Goal: Task Accomplishment & Management: Complete application form

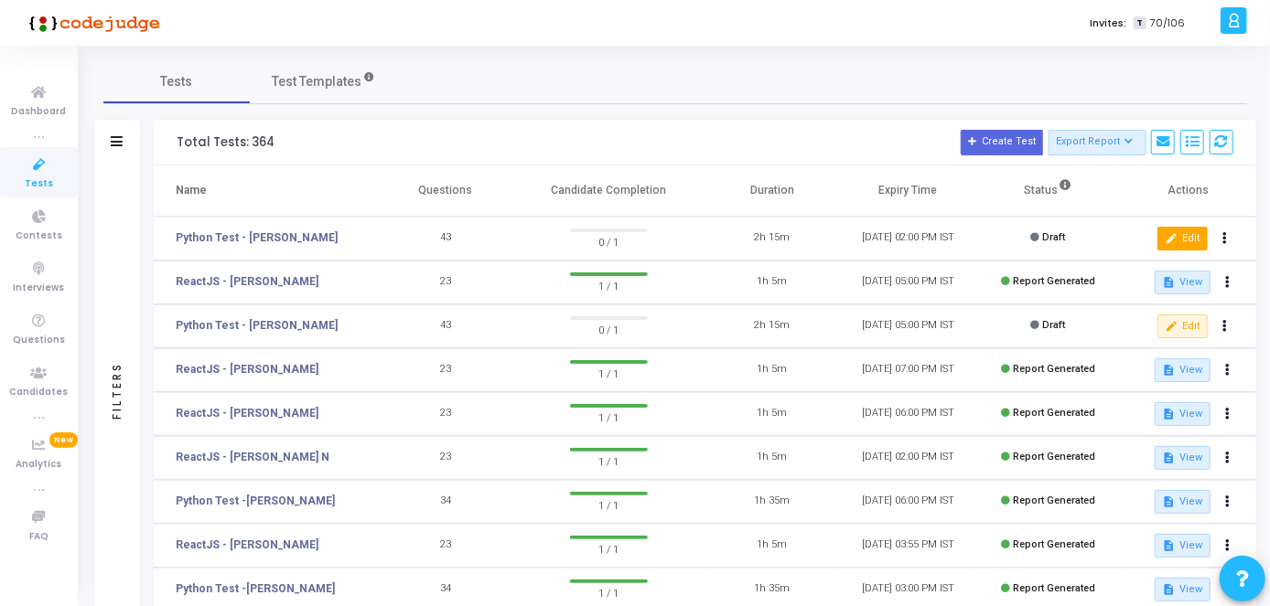
click at [1180, 241] on button "edit Edit" at bounding box center [1182, 239] width 50 height 24
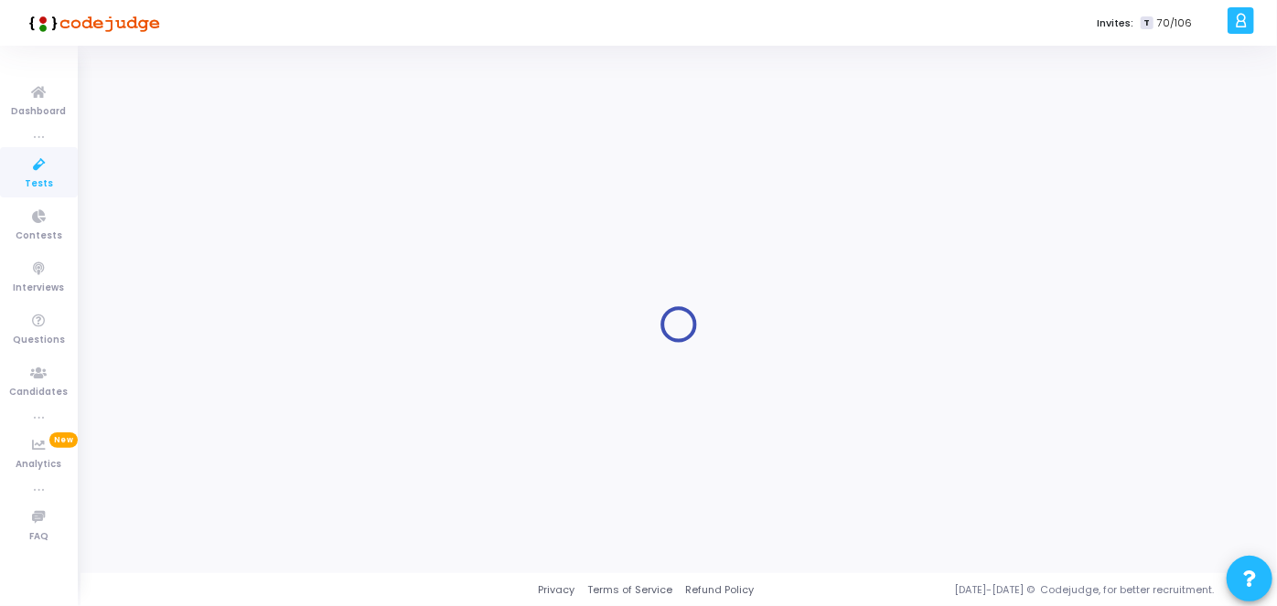
type input "Python Test - [PERSON_NAME]"
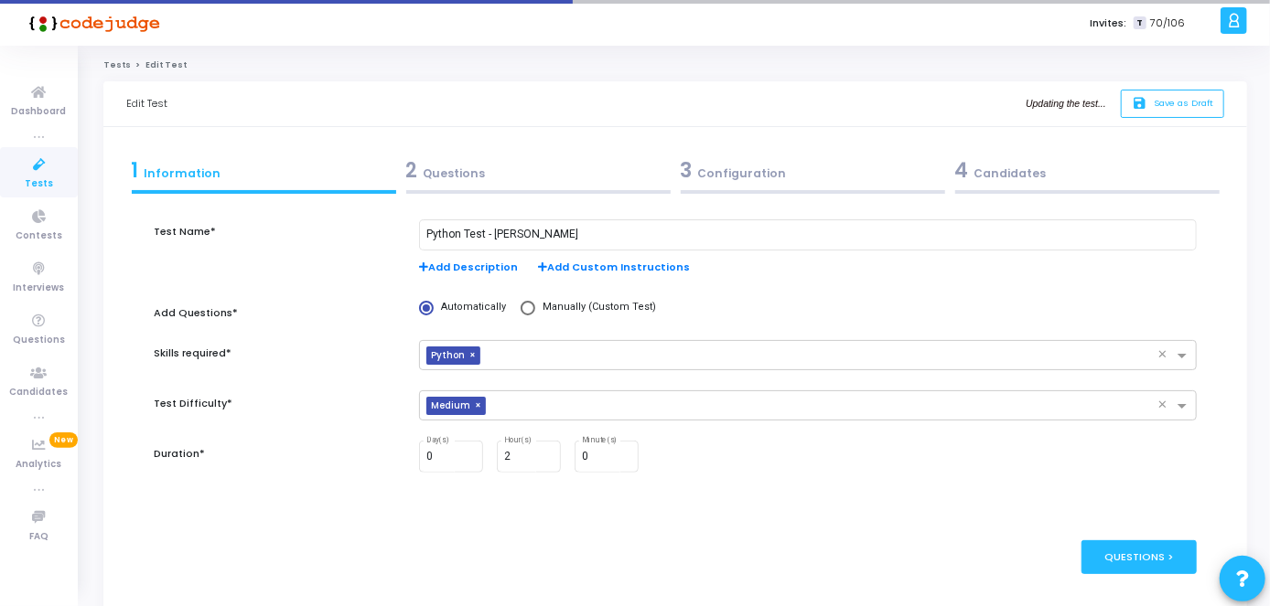
click at [1093, 176] on div "4 Candidates" at bounding box center [1087, 170] width 264 height 30
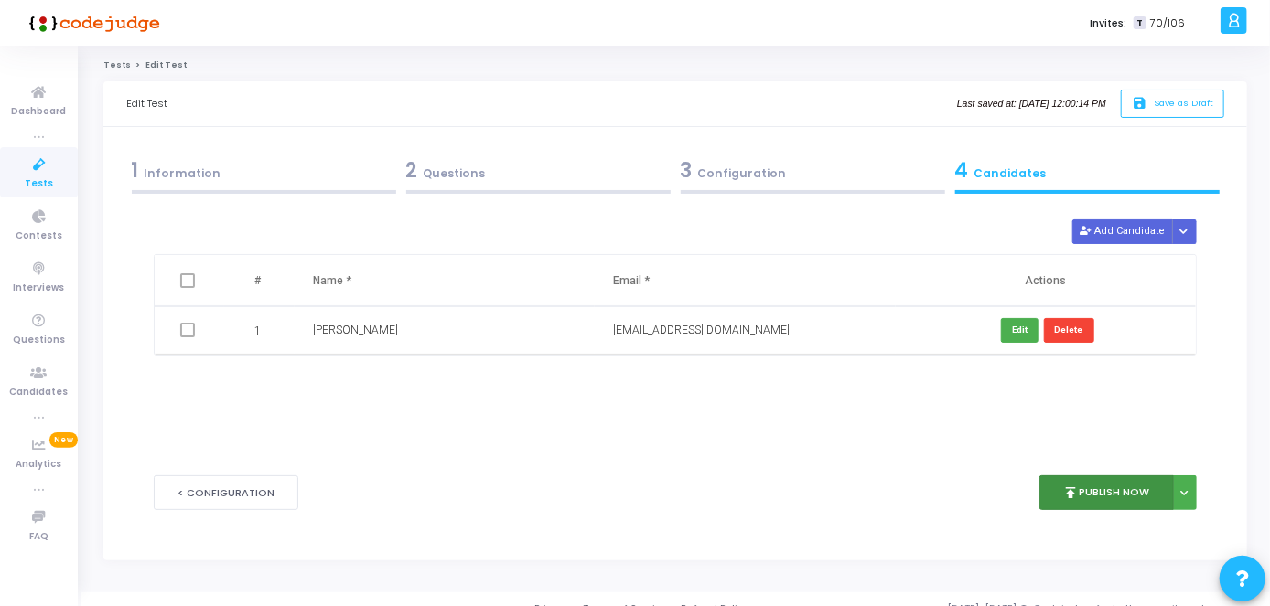
click at [1124, 489] on button "publish Publish Now" at bounding box center [1106, 494] width 134 height 36
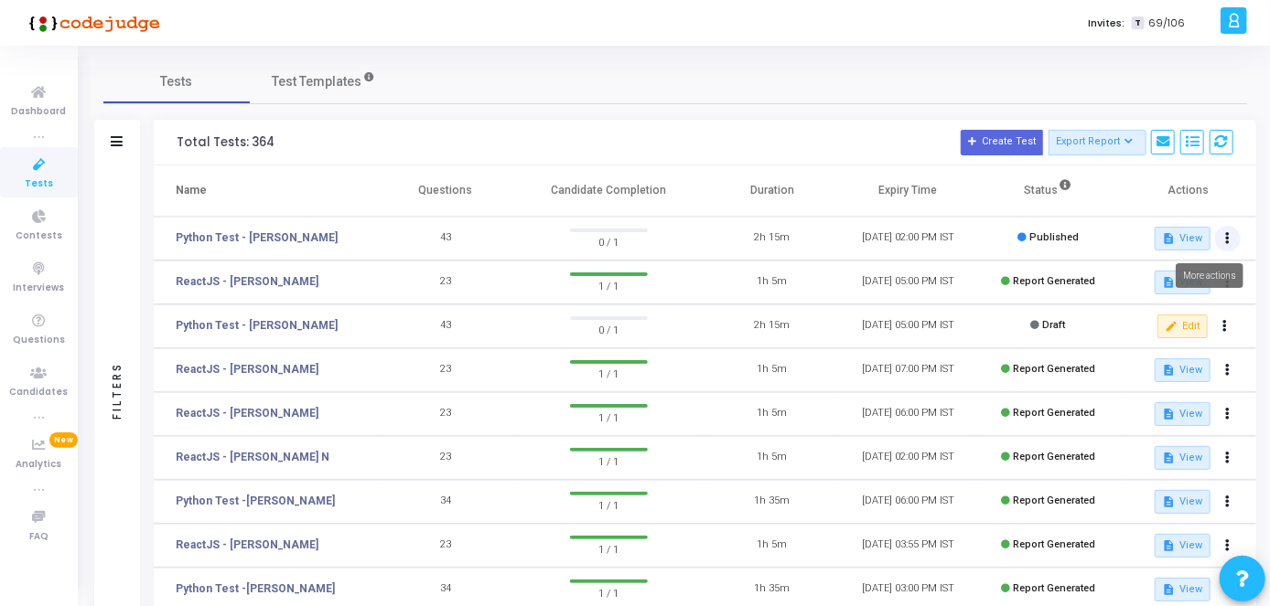
click at [1227, 239] on icon at bounding box center [1228, 238] width 5 height 9
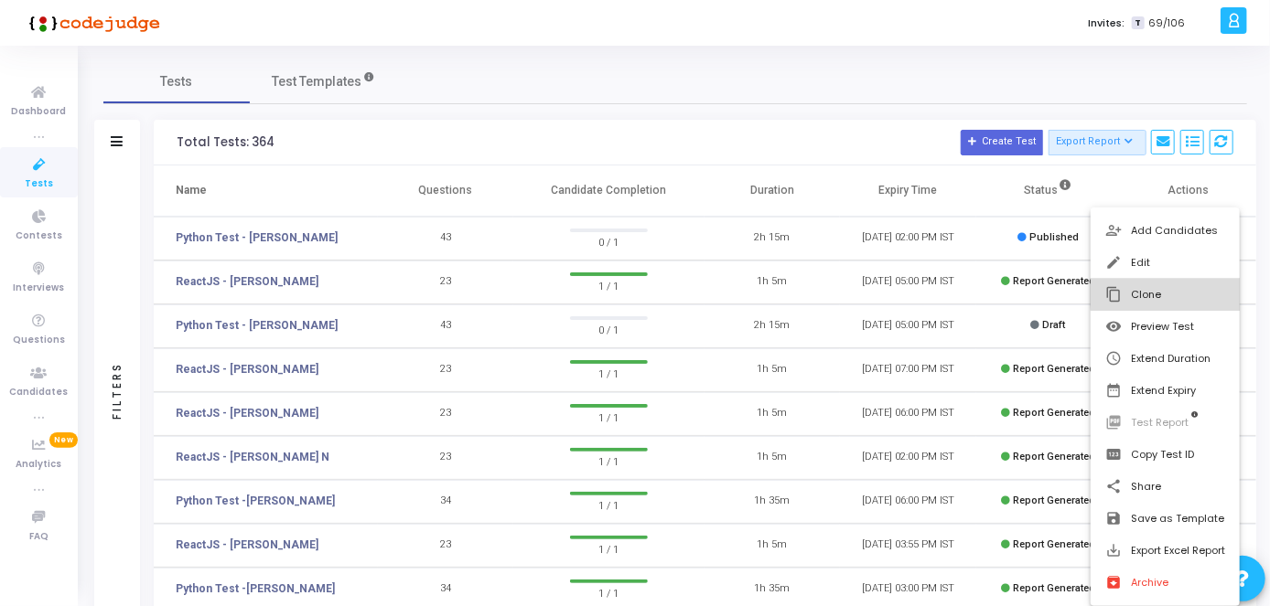
click at [1178, 293] on button "content_copy Clone" at bounding box center [1164, 295] width 149 height 32
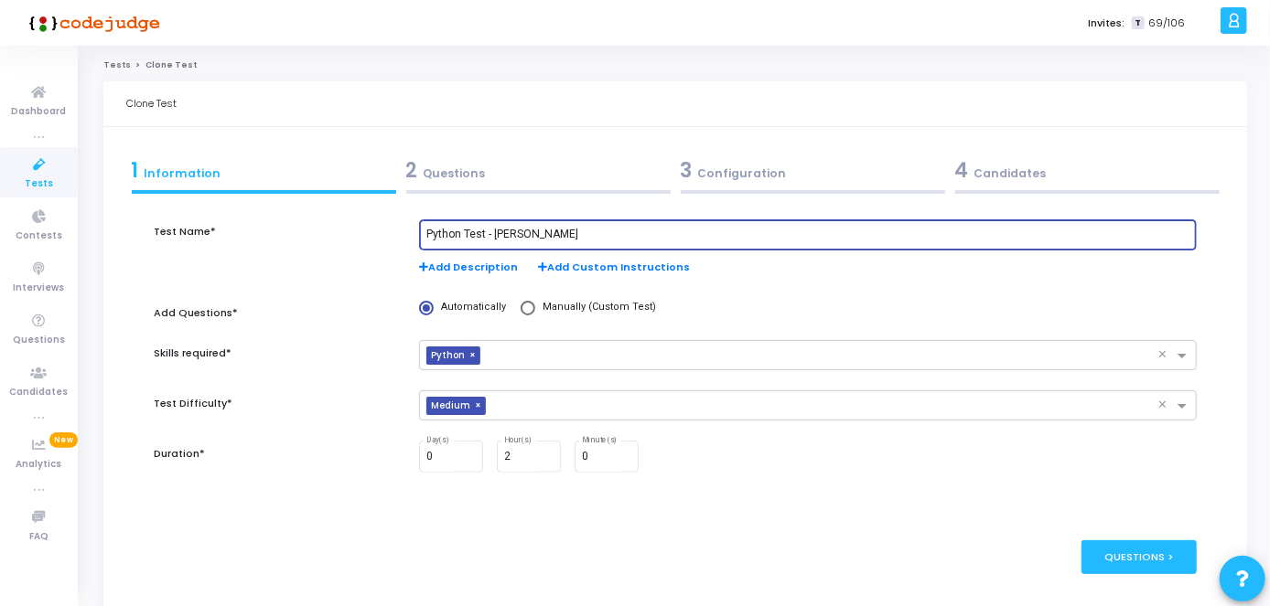
click at [567, 233] on input "Python Test - [PERSON_NAME]" at bounding box center [807, 235] width 763 height 13
paste input "[PERSON_NAME]"
type input "Python Test - [PERSON_NAME]"
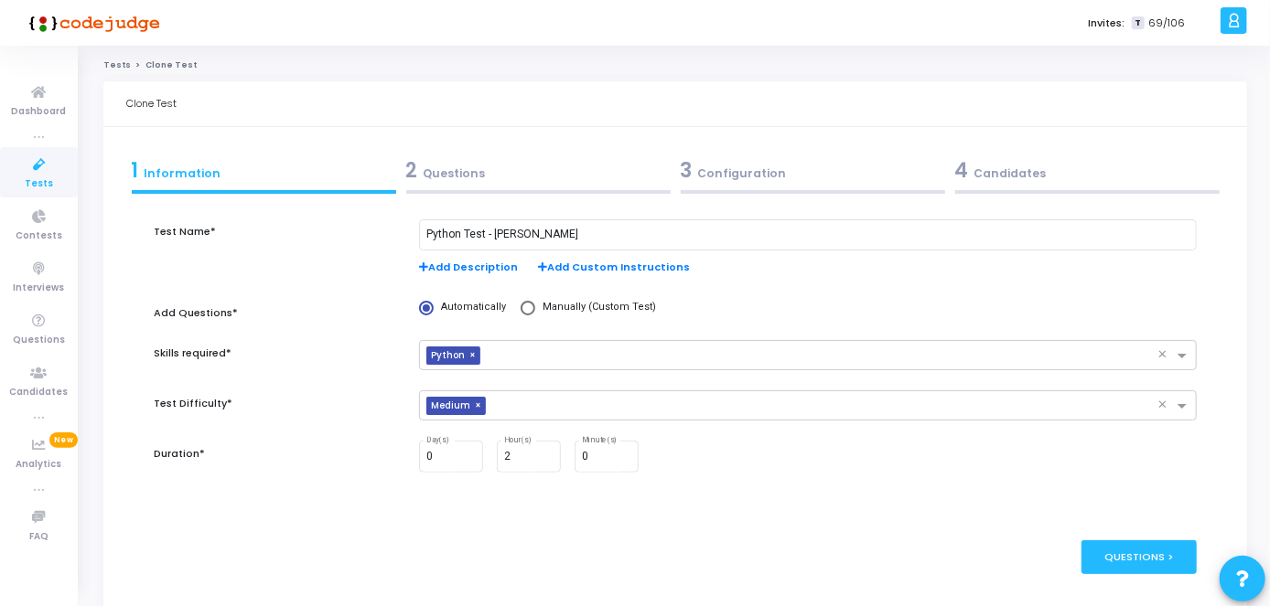
click at [547, 181] on div "2 Questions" at bounding box center [538, 170] width 264 height 30
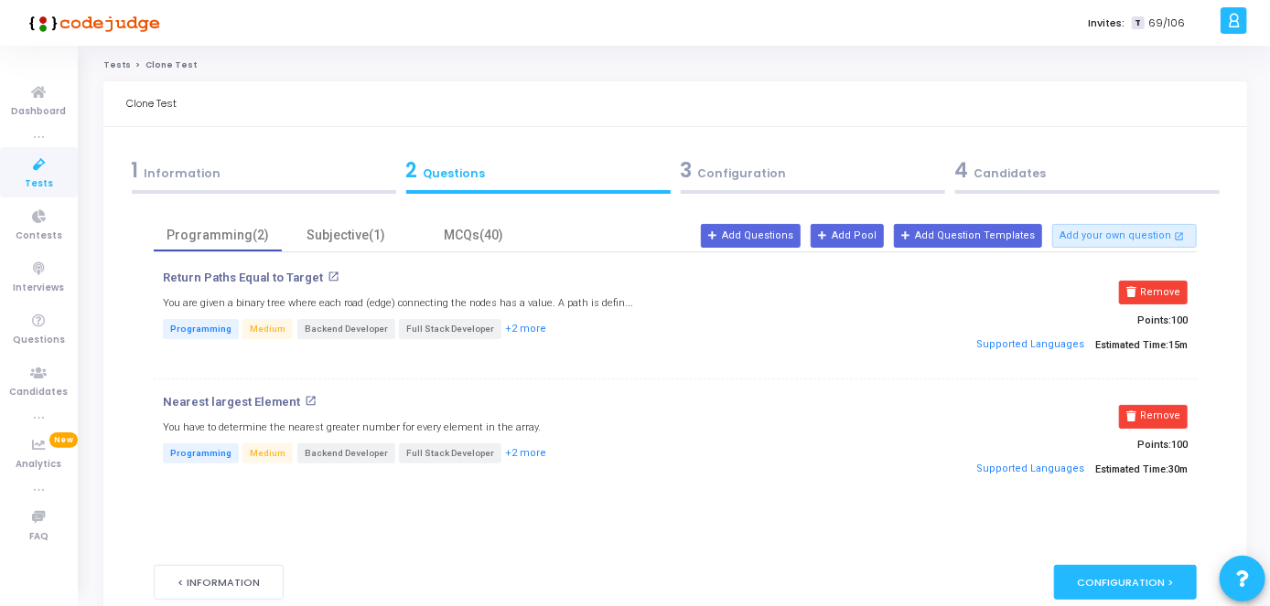
click at [750, 156] on div "3 Configuration" at bounding box center [813, 170] width 264 height 30
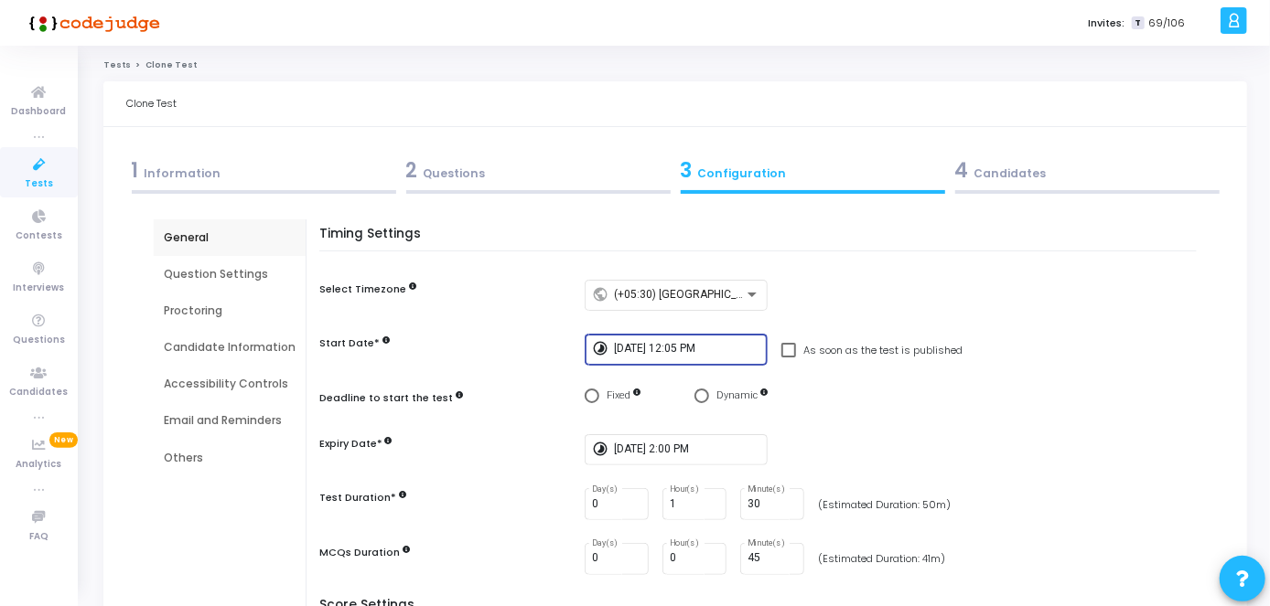
click at [690, 354] on input "[DATE] 12:05 PM" at bounding box center [687, 349] width 146 height 13
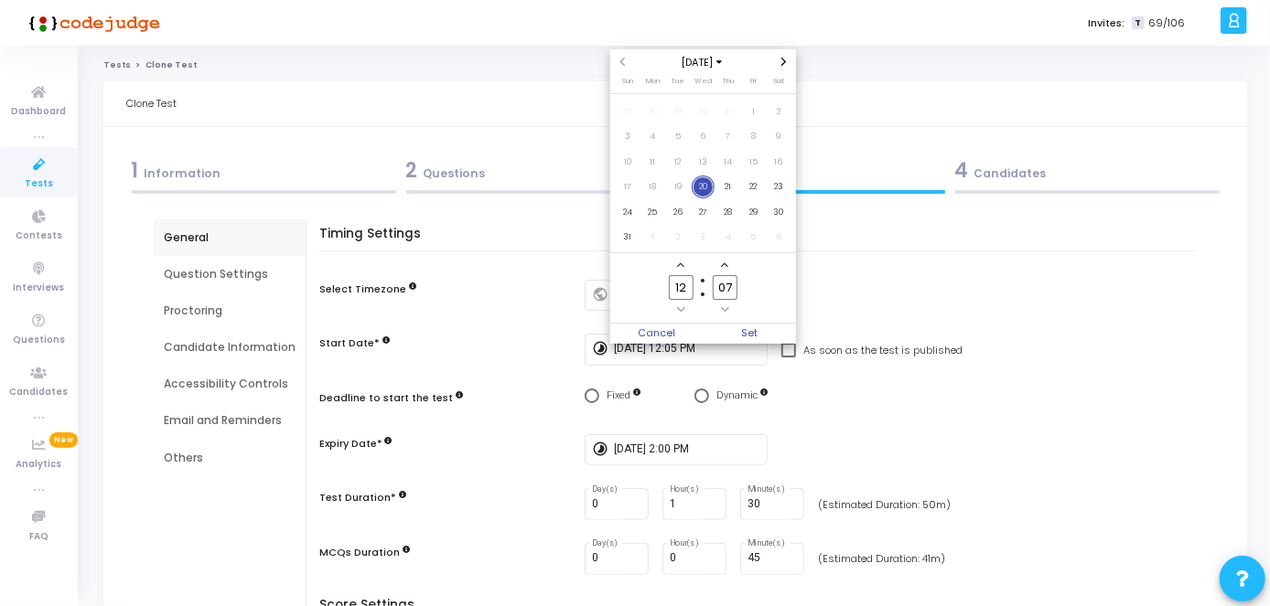
click at [735, 283] on input "07" at bounding box center [725, 287] width 24 height 25
type input "0"
type input "35"
click at [768, 324] on span "Set" at bounding box center [748, 334] width 93 height 20
type input "[DATE] 12:35 PM"
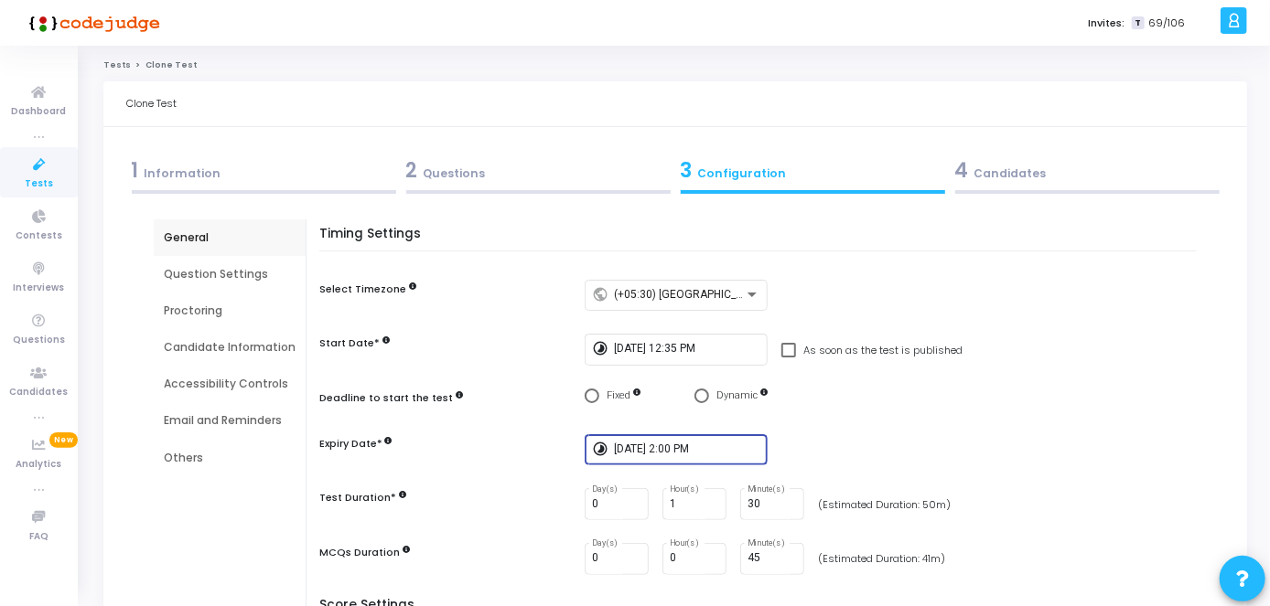
click at [653, 446] on input "[DATE] 2:00 PM" at bounding box center [687, 450] width 146 height 13
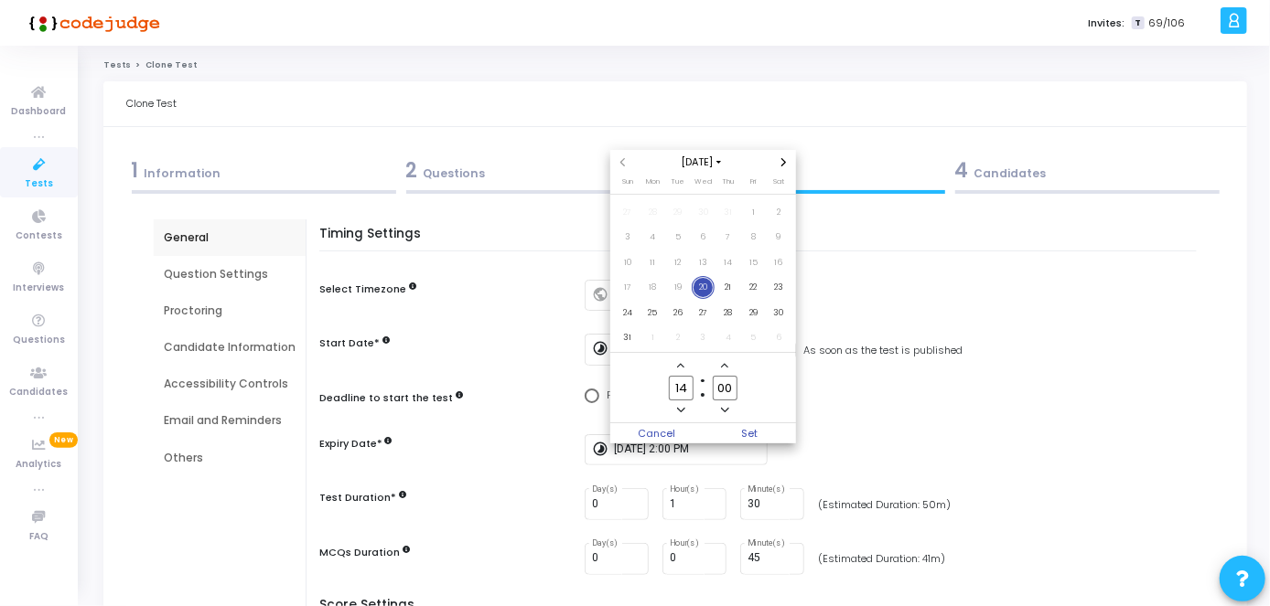
click at [735, 379] on input "00" at bounding box center [725, 388] width 24 height 25
type input "0"
type input "30"
click at [748, 432] on span "Set" at bounding box center [748, 433] width 93 height 20
type input "[DATE] 2:30 PM"
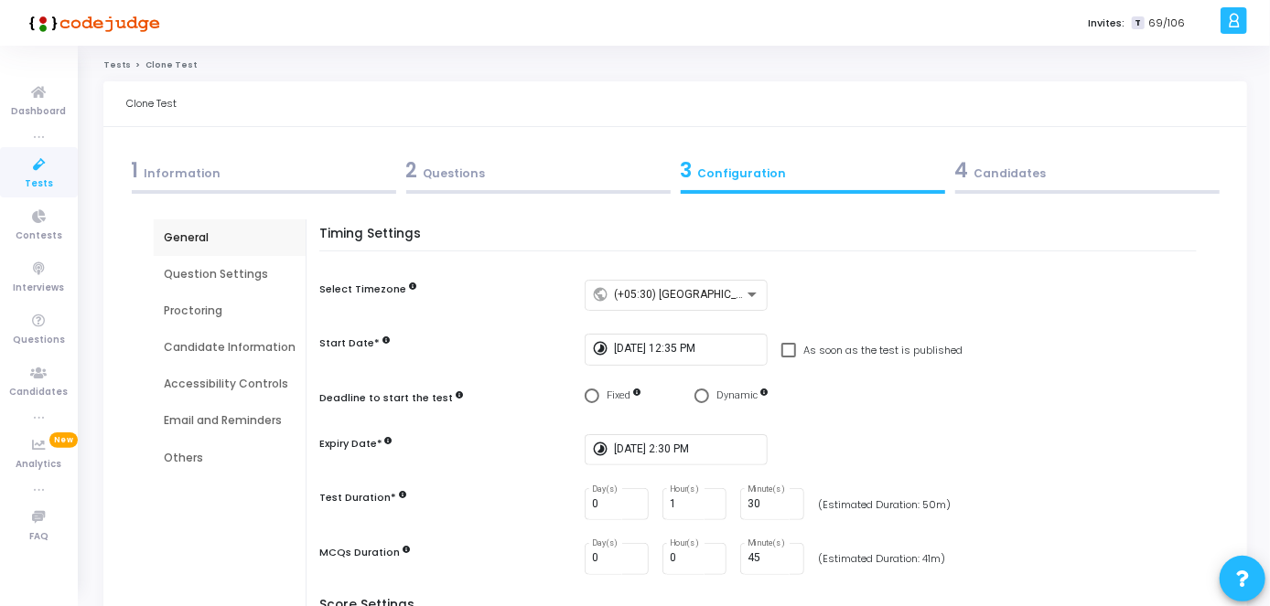
click at [1002, 155] on div "4 Candidates" at bounding box center [1087, 170] width 264 height 30
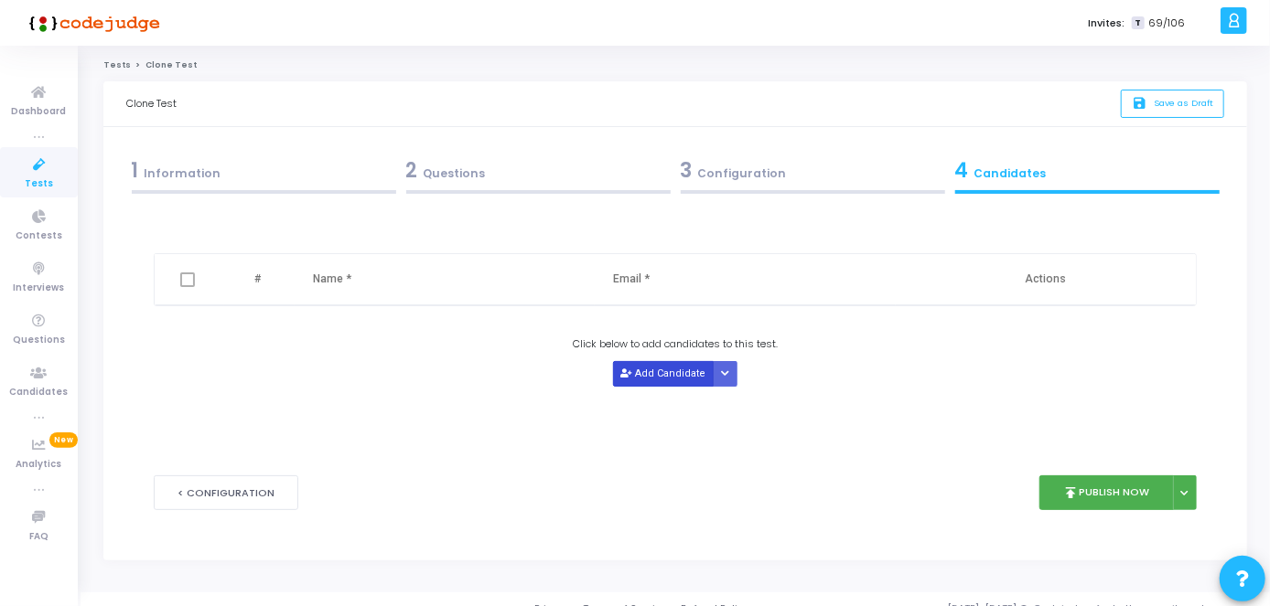
click at [642, 373] on button "Add Candidate" at bounding box center [663, 373] width 101 height 25
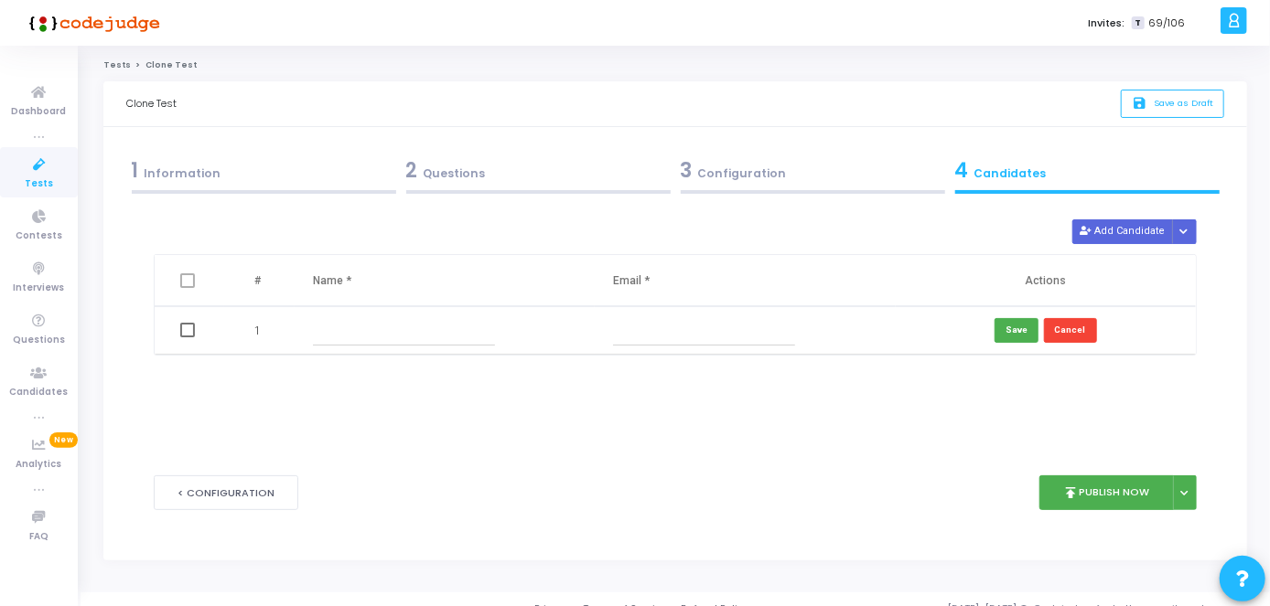
click at [424, 337] on input "text" at bounding box center [404, 331] width 182 height 30
type input "[PERSON_NAME]"
click at [686, 317] on input "text" at bounding box center [704, 331] width 182 height 30
paste input "[EMAIL_ADDRESS][DOMAIN_NAME]"
type input "[EMAIL_ADDRESS][DOMAIN_NAME]"
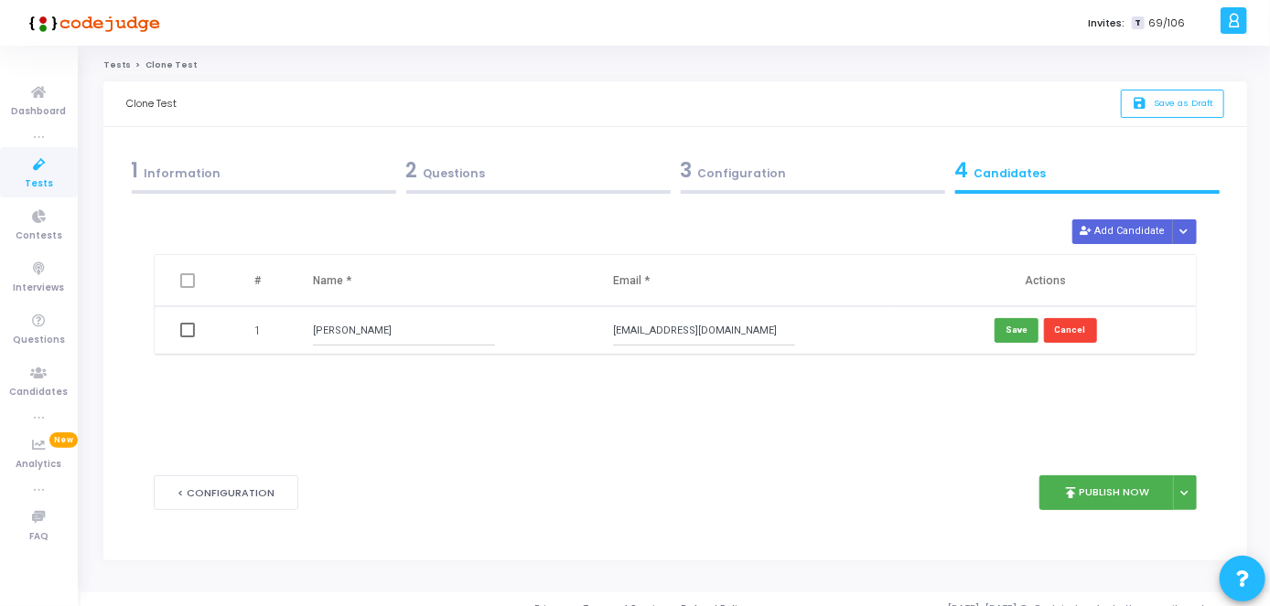
click at [227, 143] on kt-portlet-body "1 Information 2 Questions 3 Configuration 4 Candidates Test Name* Python Test -…" at bounding box center [674, 344] width 1143 height 434
click at [229, 178] on div "1 Information" at bounding box center [264, 170] width 264 height 30
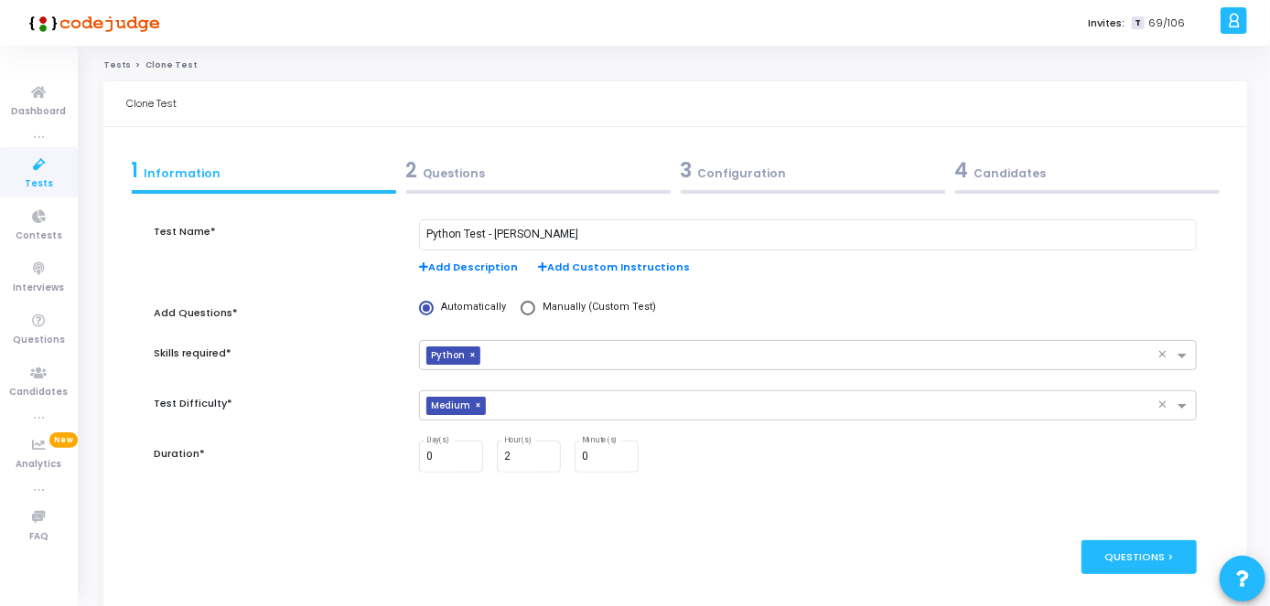
click at [1103, 149] on kt-portlet-body "1 Information 2 Questions 3 Configuration 4 Candidates Test Name* Python Test -…" at bounding box center [674, 376] width 1143 height 498
click at [1028, 166] on div "4 Candidates" at bounding box center [1087, 170] width 264 height 30
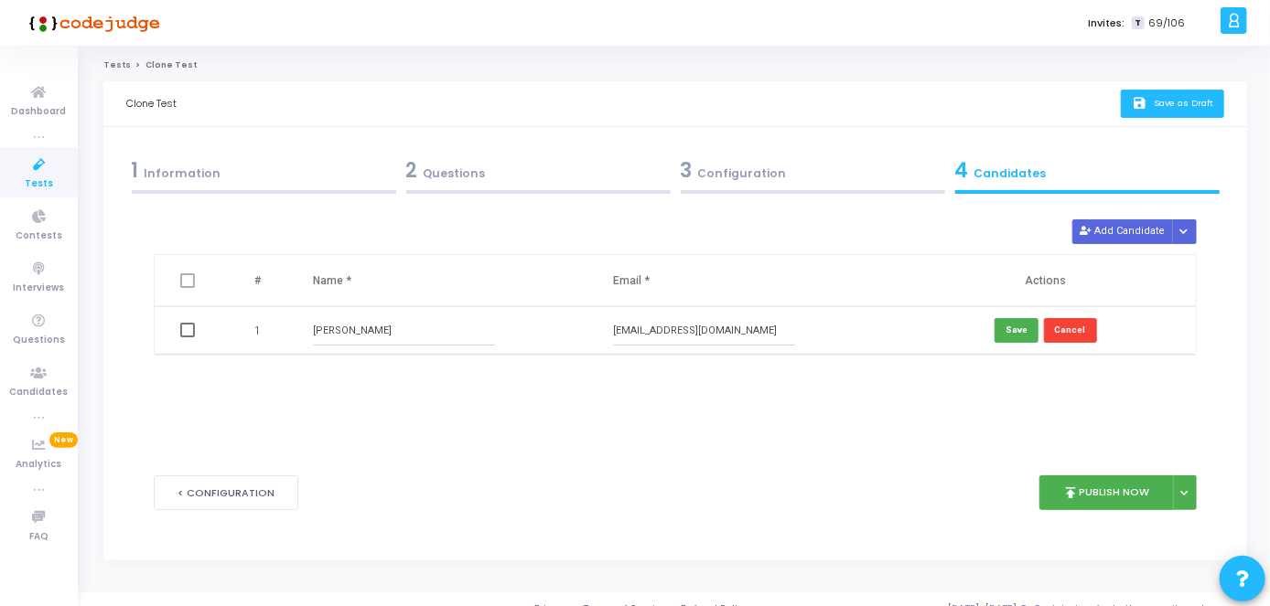
click at [1138, 91] on button "save Save as Draft" at bounding box center [1171, 104] width 103 height 28
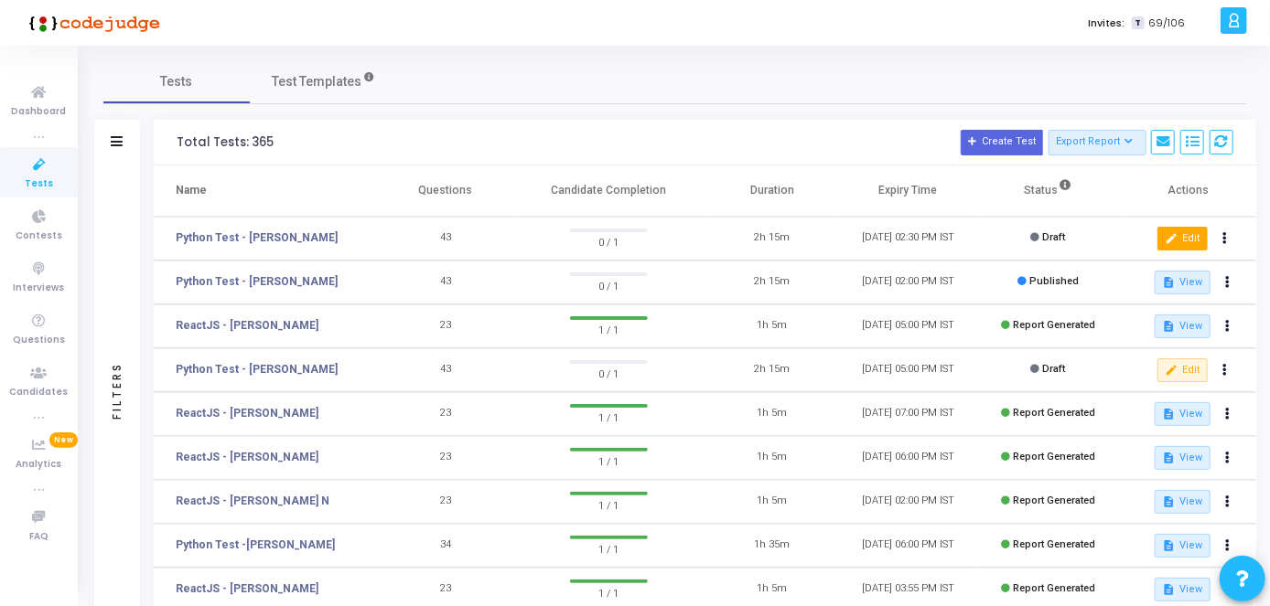
click at [1178, 232] on button "edit Edit" at bounding box center [1182, 239] width 50 height 24
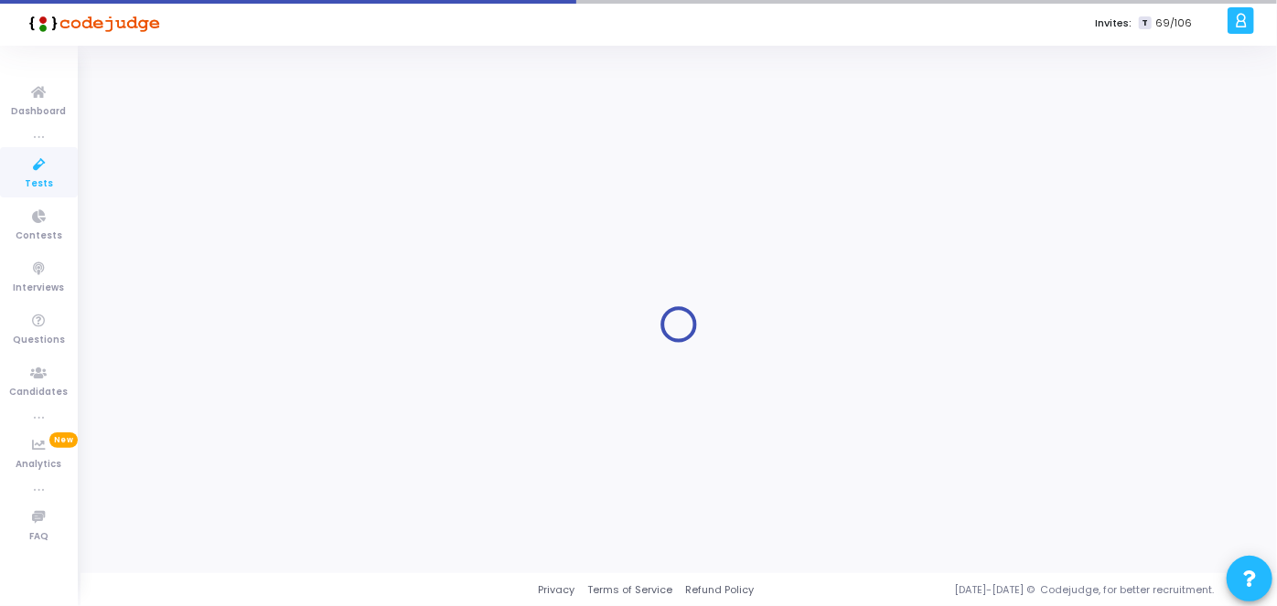
type input "Python Test - [PERSON_NAME]"
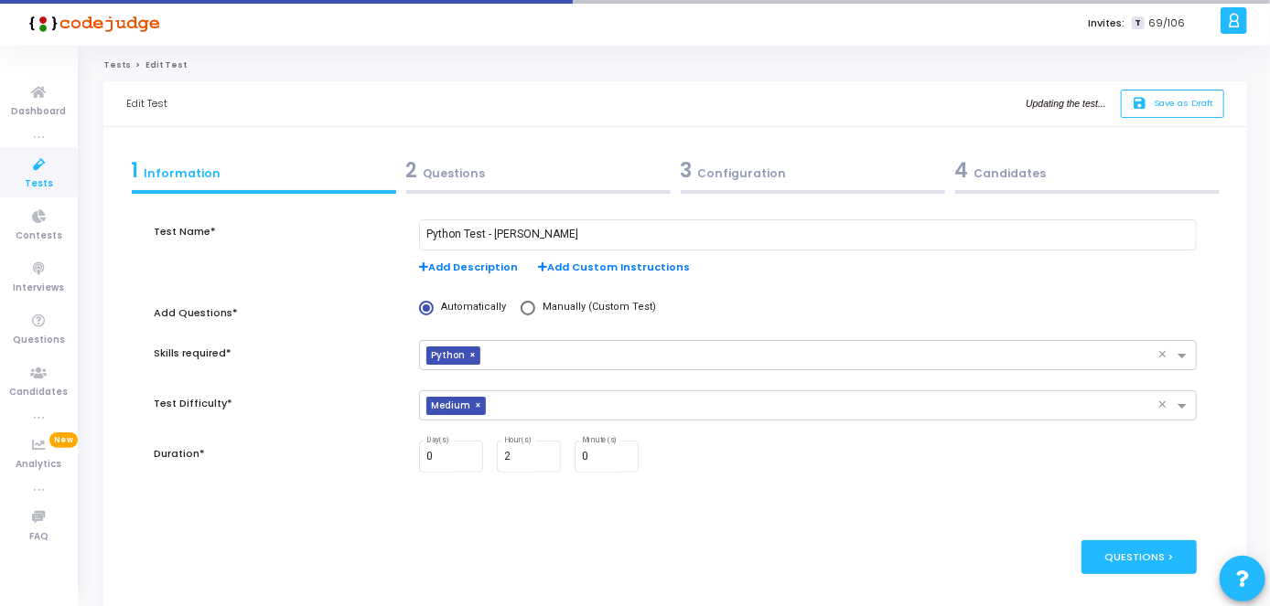
click at [878, 178] on div "3 Configuration" at bounding box center [813, 170] width 264 height 30
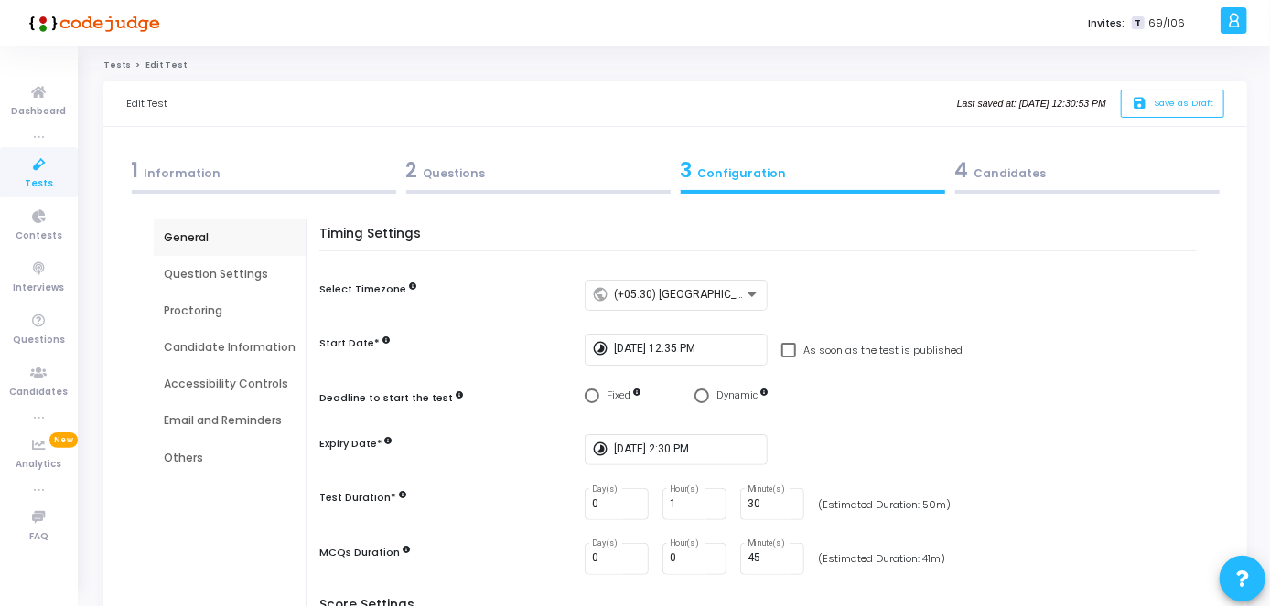
click at [1059, 171] on div "4 Candidates" at bounding box center [1087, 170] width 264 height 30
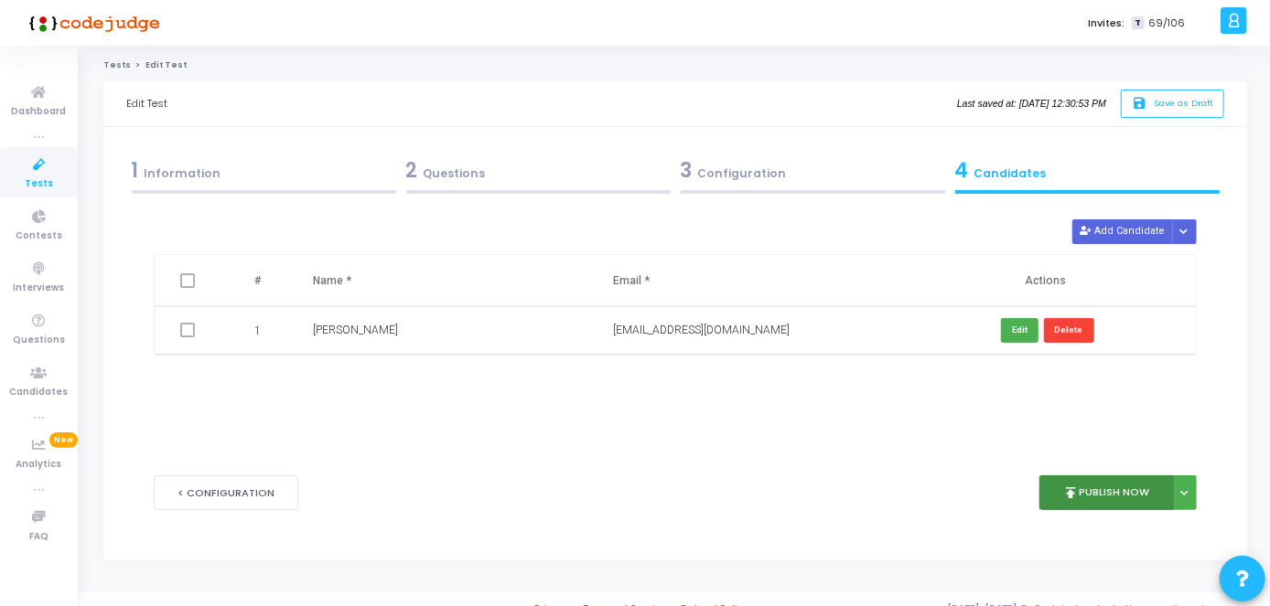
click at [1131, 501] on button "publish Publish Now" at bounding box center [1106, 494] width 134 height 36
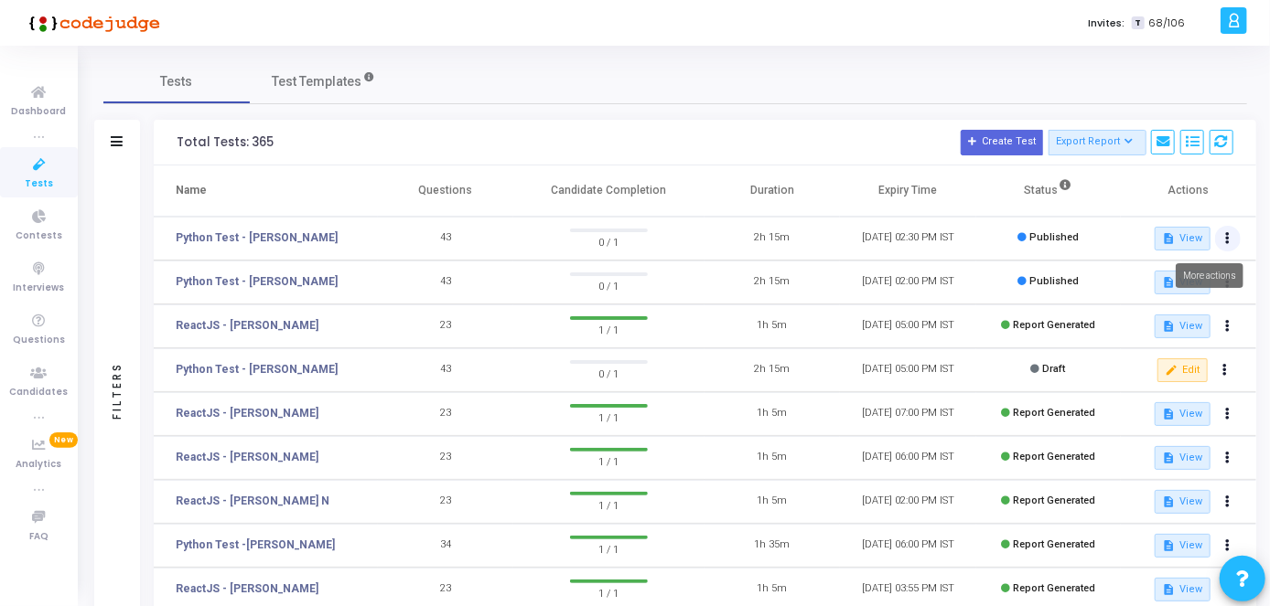
click at [1224, 235] on button at bounding box center [1228, 239] width 26 height 26
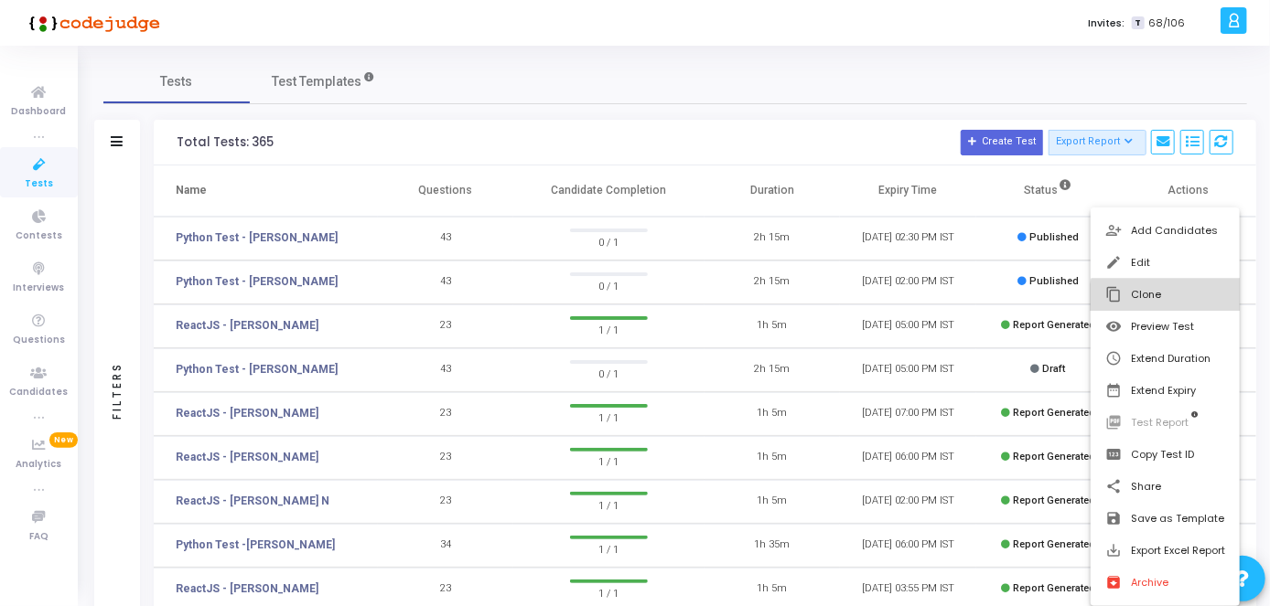
click at [1178, 303] on button "content_copy Clone" at bounding box center [1164, 295] width 149 height 32
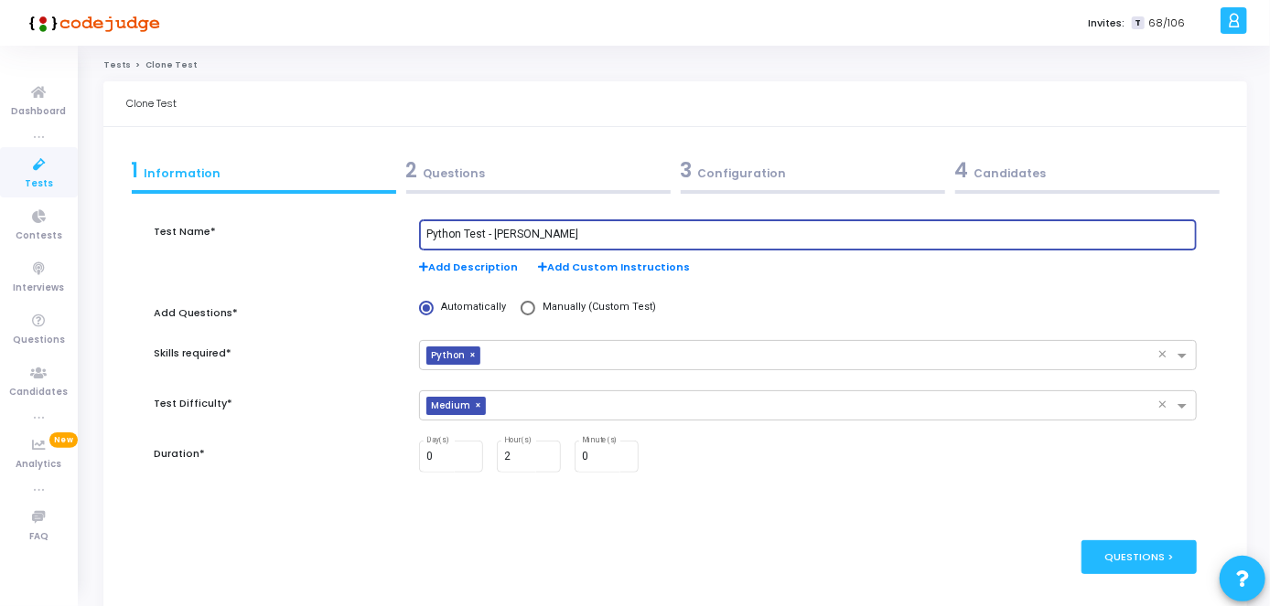
click at [572, 232] on input "Python Test - [PERSON_NAME]" at bounding box center [807, 235] width 763 height 13
paste input "[PERSON_NAME]"
type input "Python Test - [PERSON_NAME]"
click at [727, 163] on div "3 Configuration" at bounding box center [813, 170] width 264 height 30
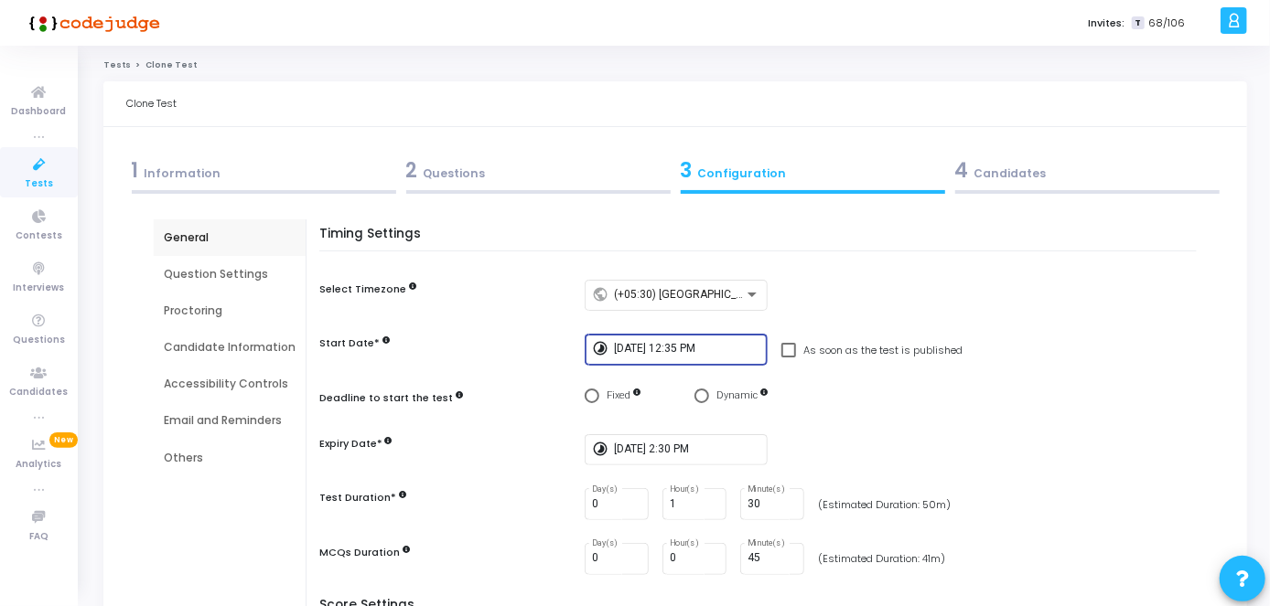
click at [717, 353] on input "[DATE] 12:35 PM" at bounding box center [687, 349] width 146 height 13
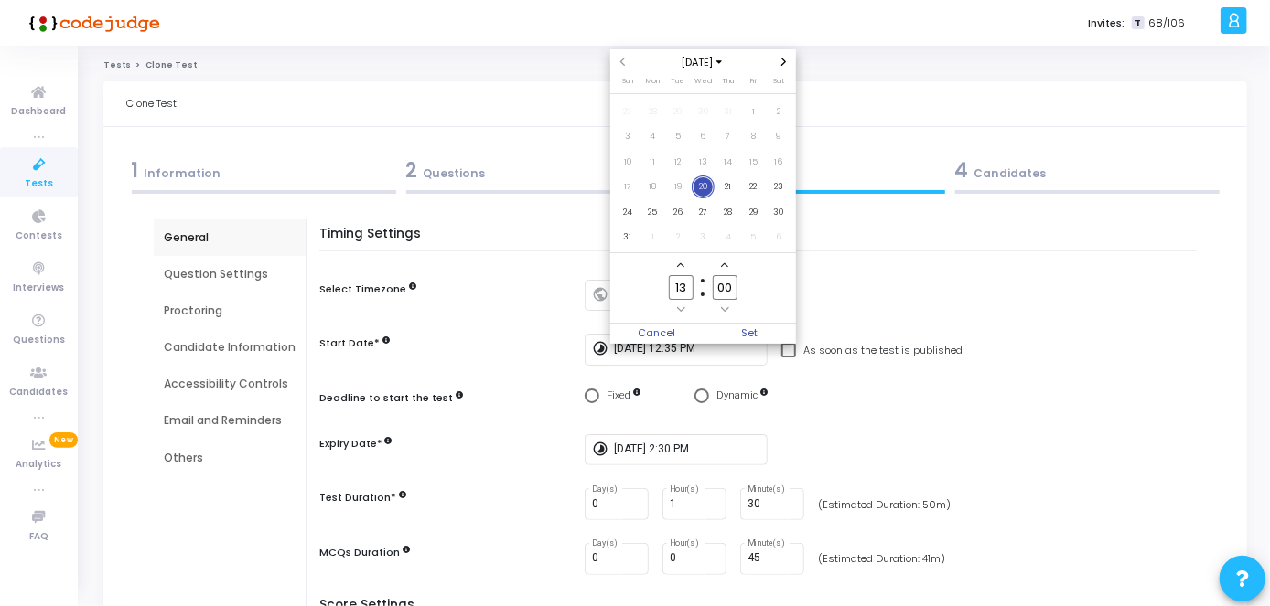
click at [734, 285] on input "00" at bounding box center [725, 287] width 24 height 25
type input "06"
click at [751, 330] on span "Set" at bounding box center [748, 334] width 93 height 20
type input "[DATE] 1:06 PM"
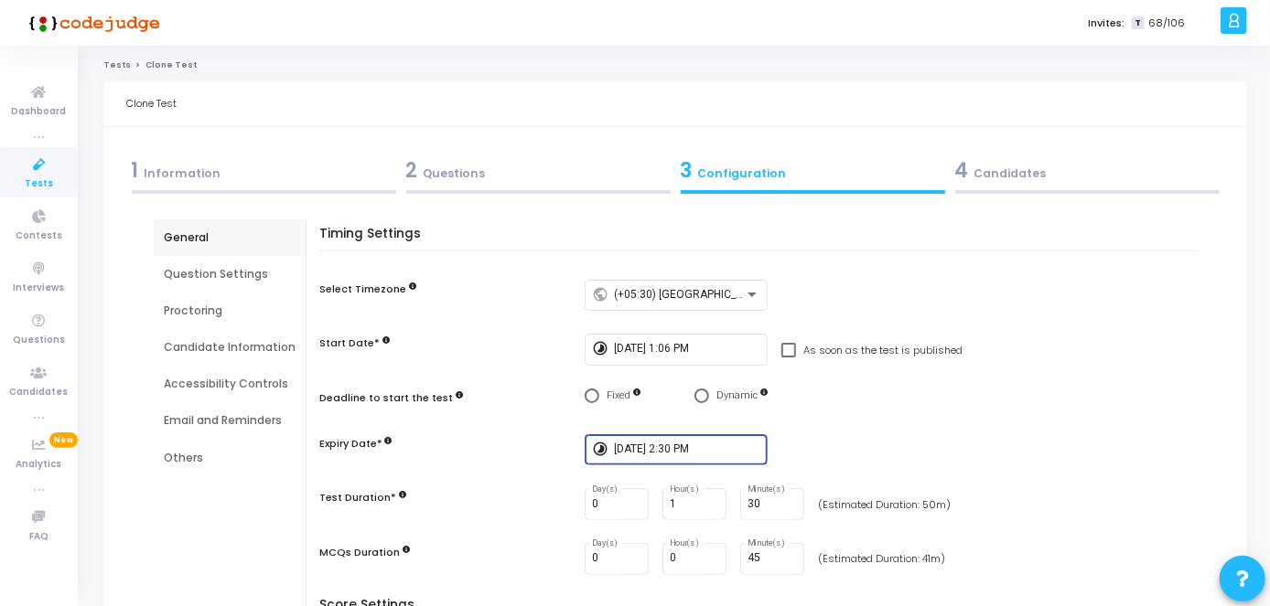
click at [697, 450] on input "[DATE] 2:30 PM" at bounding box center [687, 450] width 146 height 13
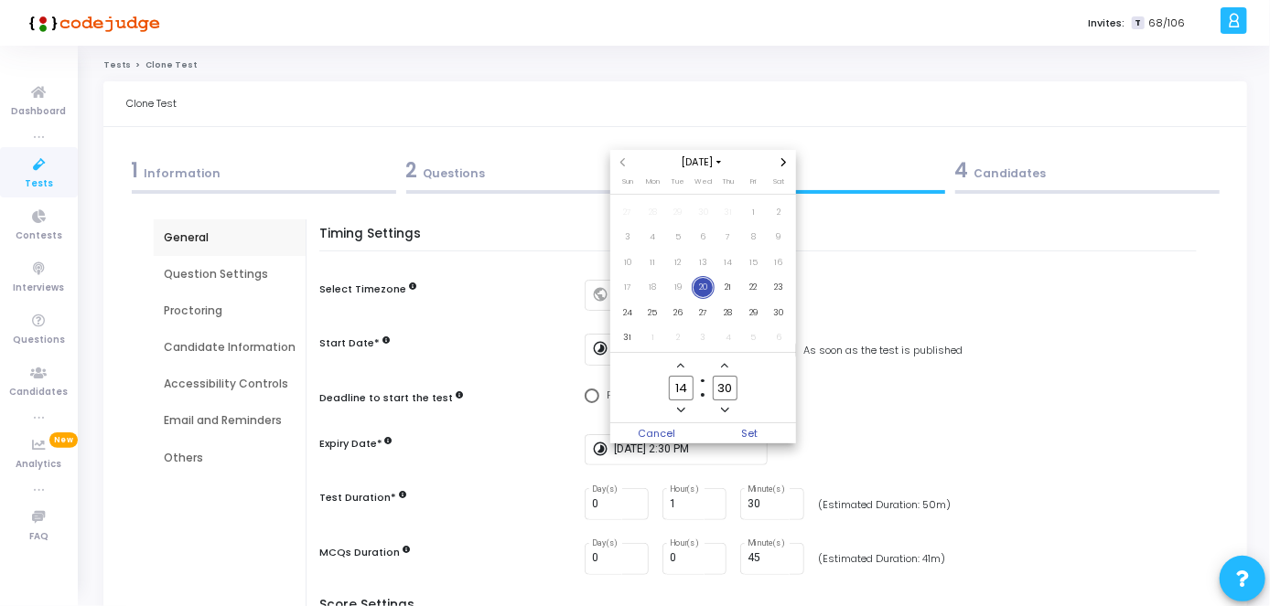
click at [689, 391] on input "14" at bounding box center [681, 388] width 24 height 25
type input "15"
click at [734, 388] on input "30" at bounding box center [725, 388] width 24 height 25
type input "3"
type input "00"
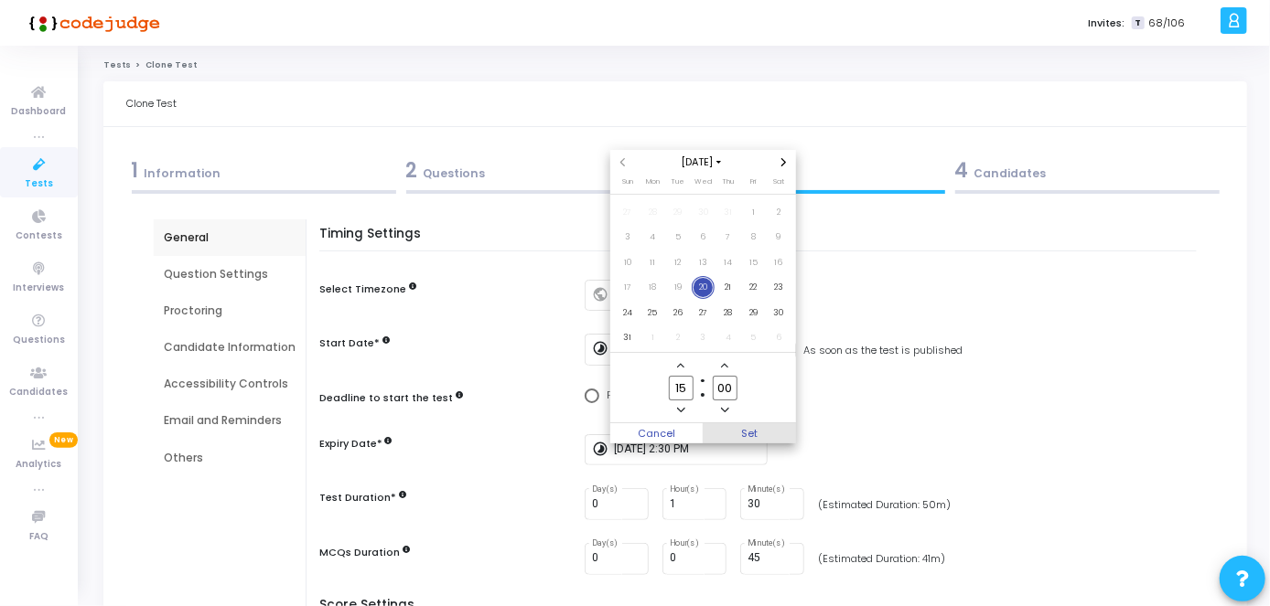
click at [753, 427] on span "Set" at bounding box center [748, 433] width 93 height 20
type input "[DATE] 3:00 PM"
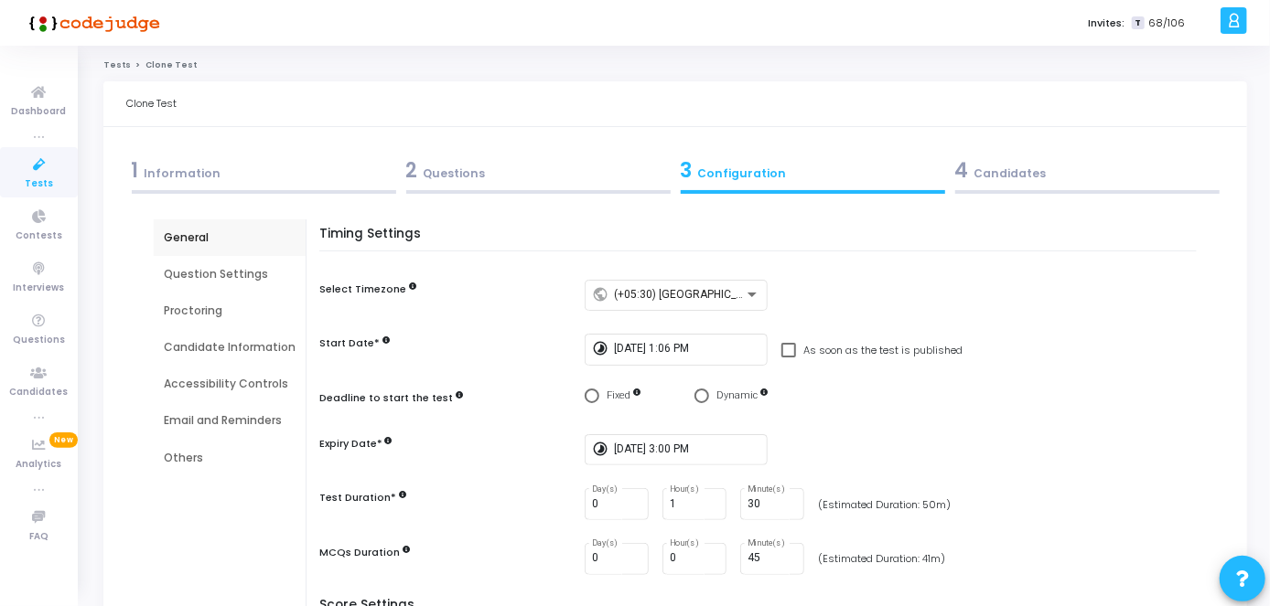
click at [1056, 179] on div "4 Candidates" at bounding box center [1087, 170] width 264 height 30
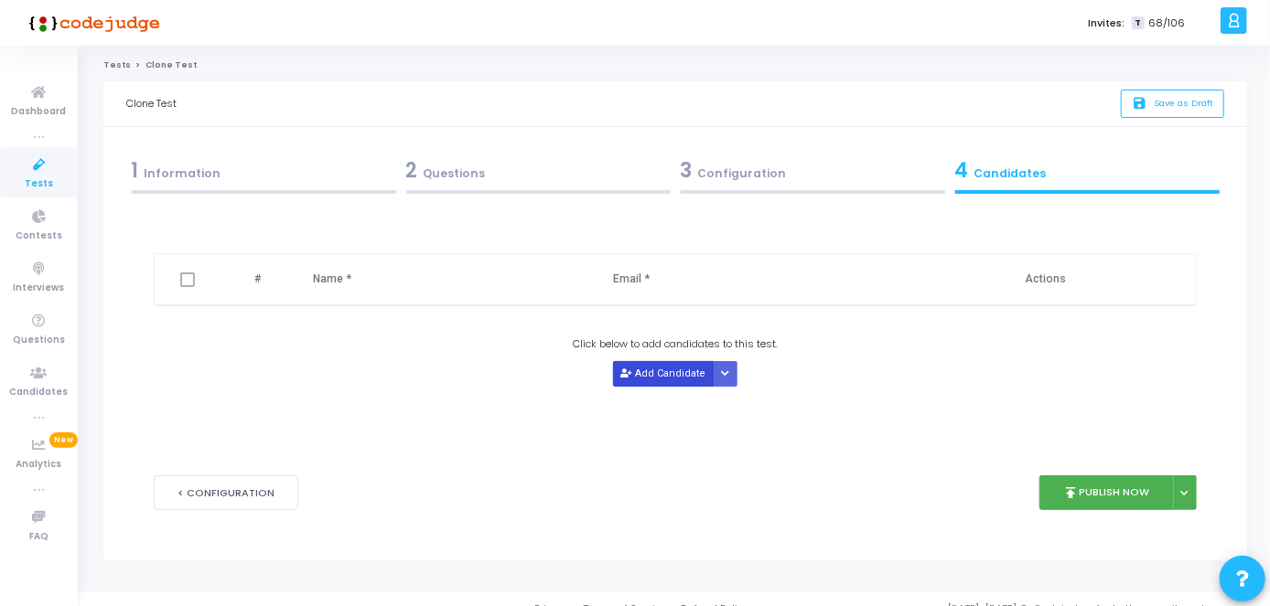
click at [638, 361] on button "Add Candidate" at bounding box center [663, 373] width 101 height 25
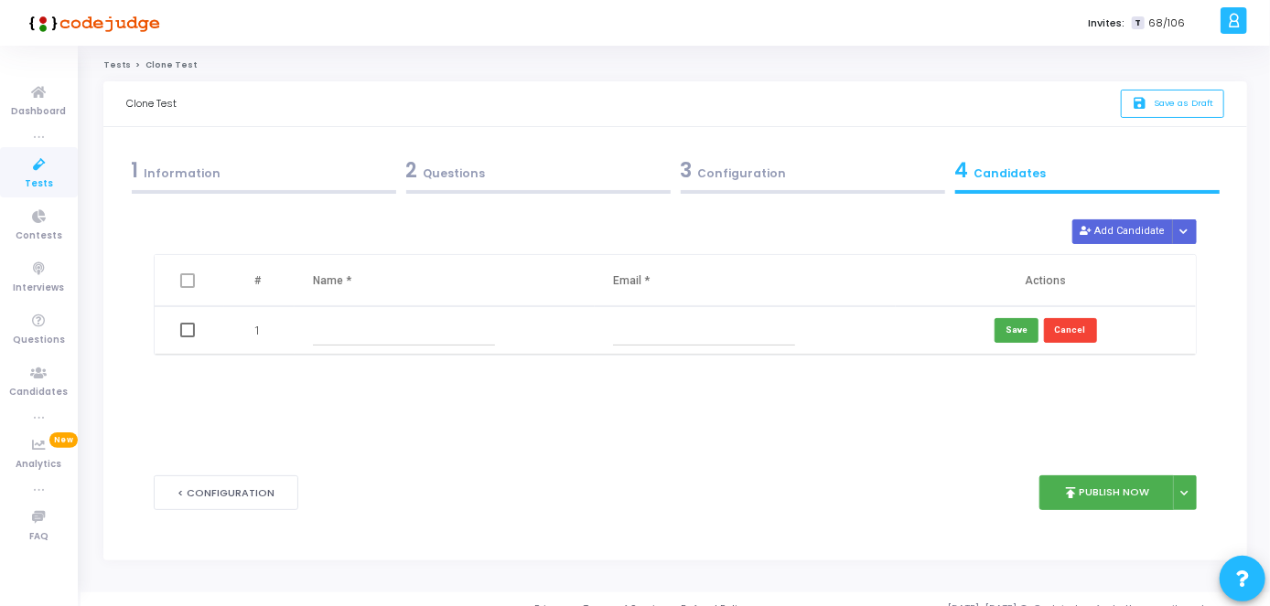
click at [488, 340] on input "text" at bounding box center [404, 331] width 182 height 30
paste input "[PERSON_NAME]"
type input "[PERSON_NAME]"
click at [745, 337] on input "text" at bounding box center [704, 331] width 182 height 30
paste input "[EMAIL_ADDRESS][DOMAIN_NAME]"
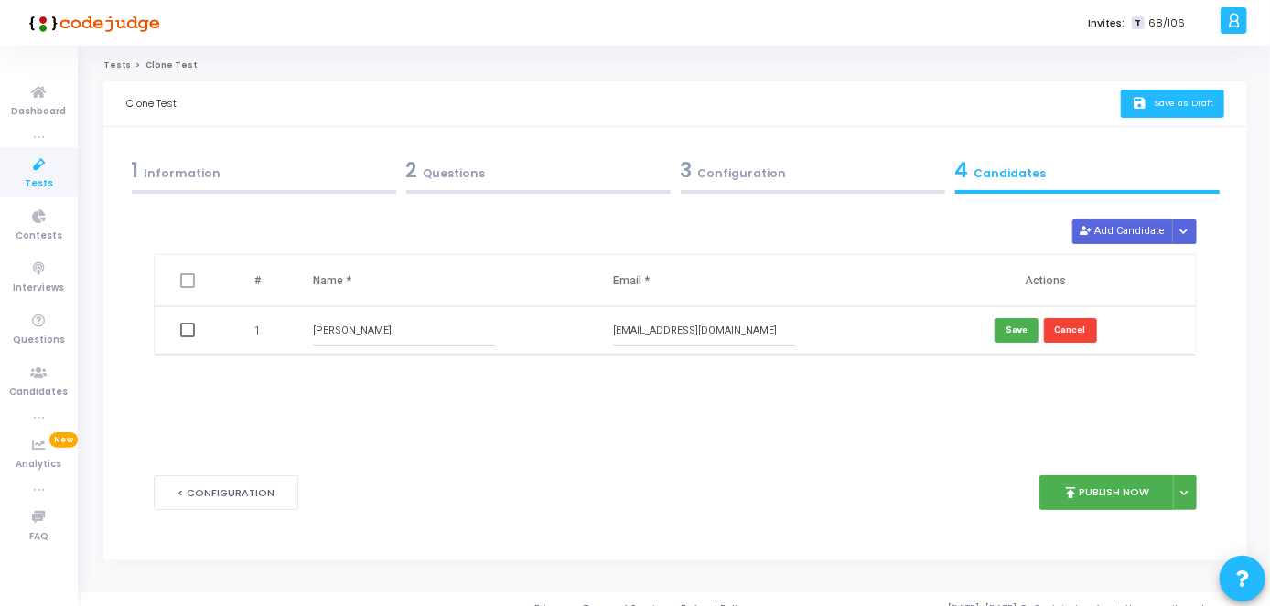
type input "[EMAIL_ADDRESS][DOMAIN_NAME]"
click at [1186, 92] on button "save Save as Draft" at bounding box center [1171, 104] width 103 height 28
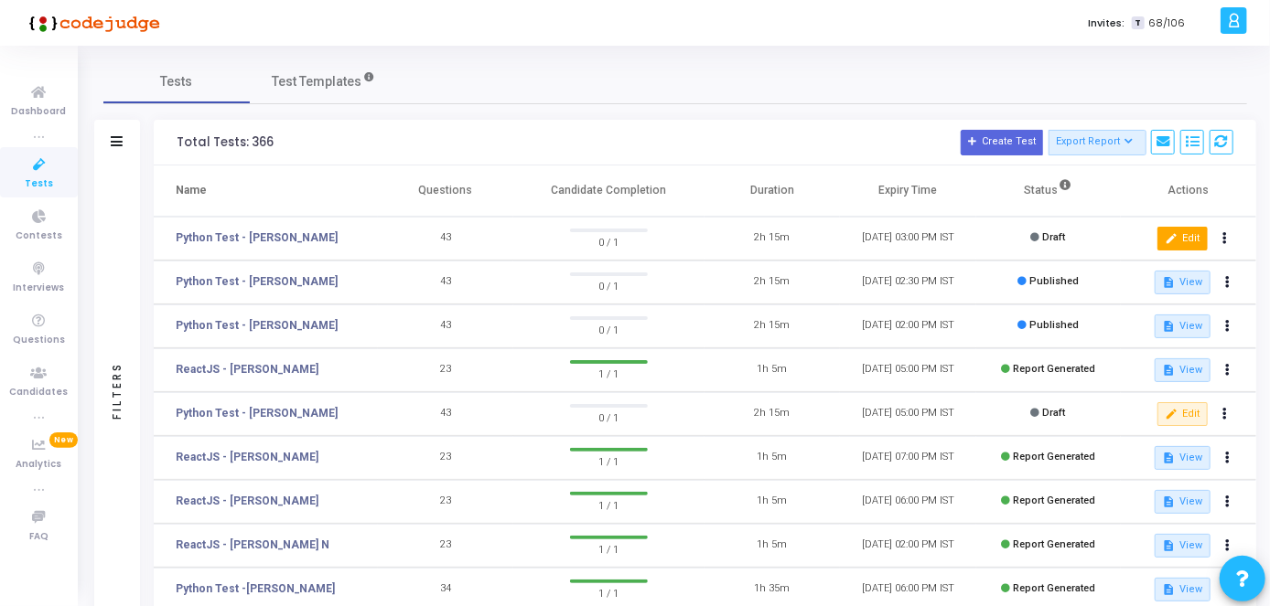
click at [1178, 240] on button "edit Edit" at bounding box center [1182, 239] width 50 height 24
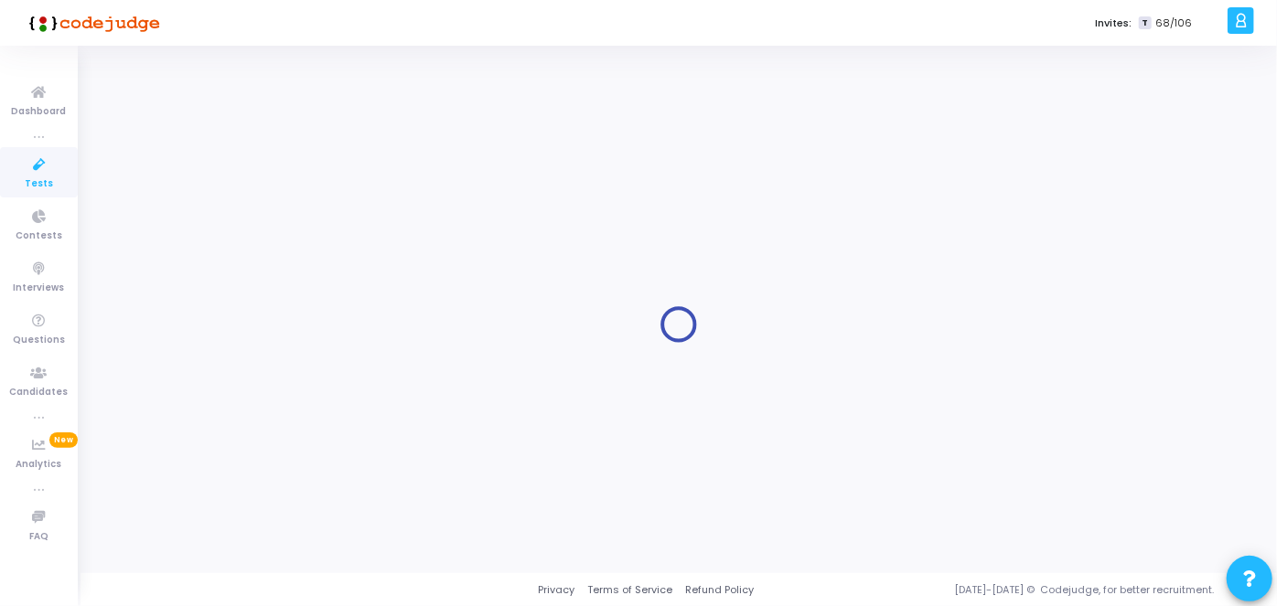
type input "Python Test - [PERSON_NAME]"
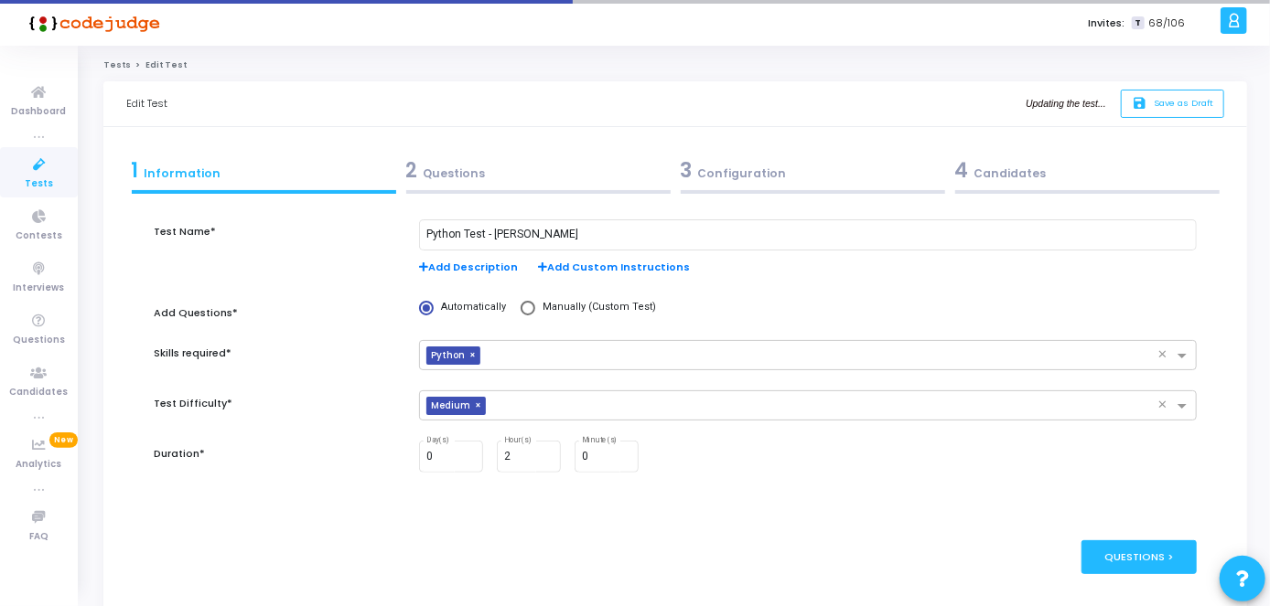
click at [1076, 176] on div "4 Candidates" at bounding box center [1087, 170] width 264 height 30
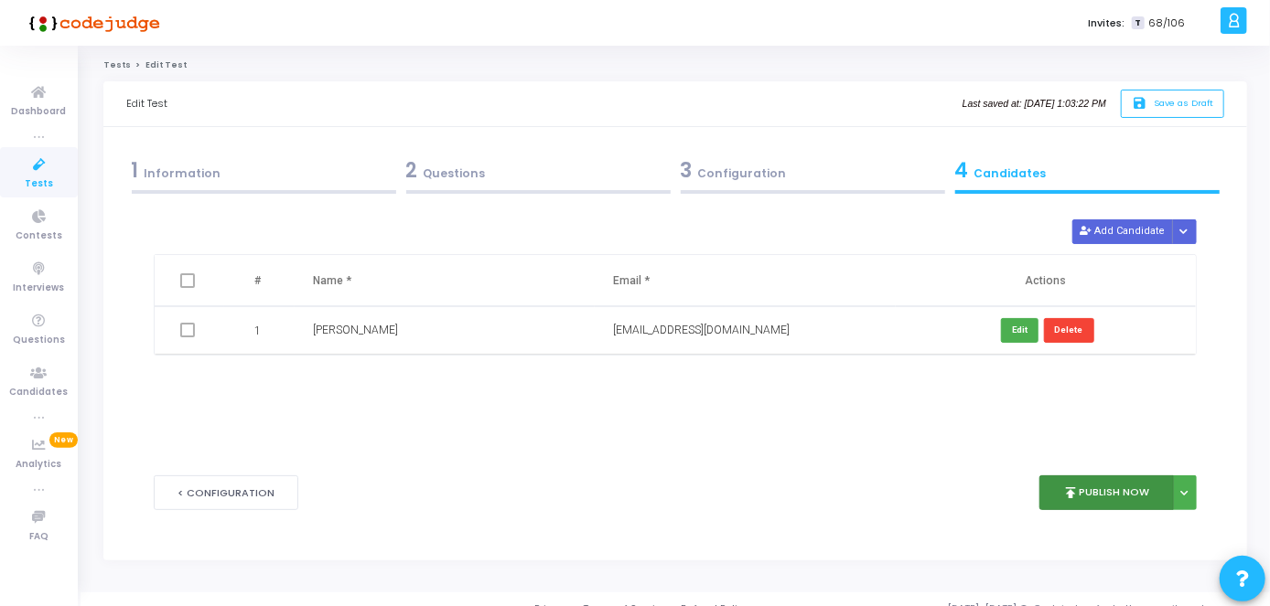
click at [1132, 491] on button "publish Publish Now" at bounding box center [1106, 494] width 134 height 36
